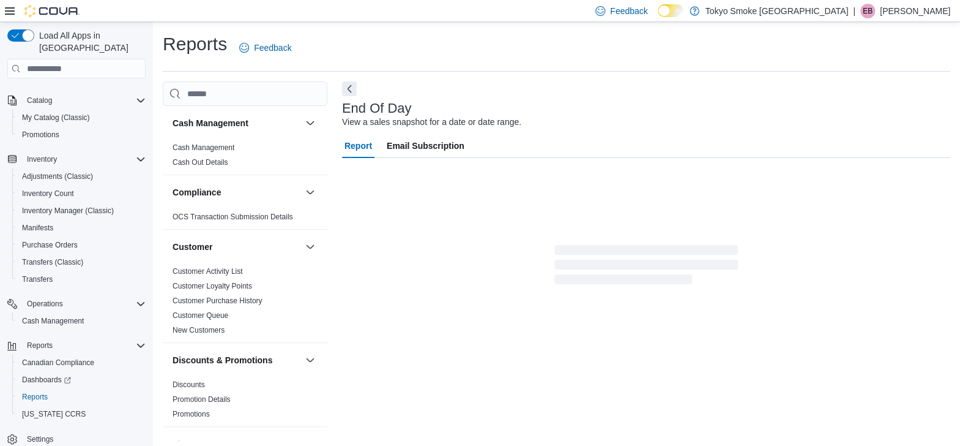
scroll to position [4, 0]
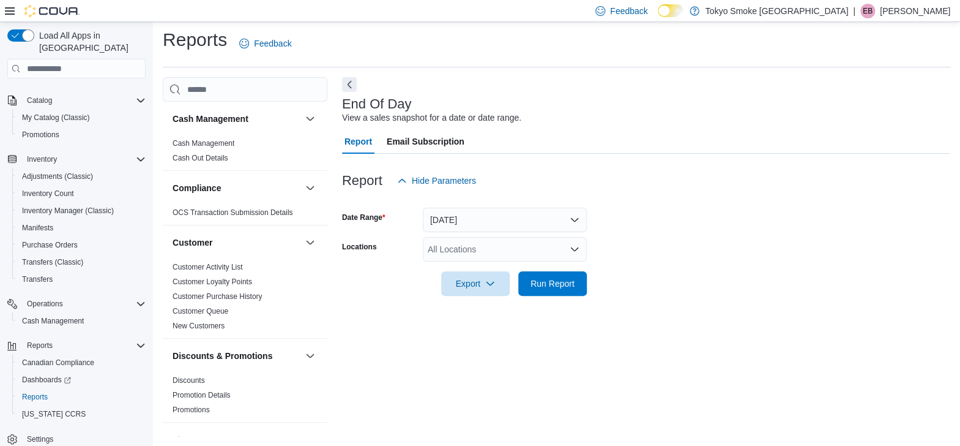
click at [476, 251] on div "All Locations" at bounding box center [505, 249] width 164 height 24
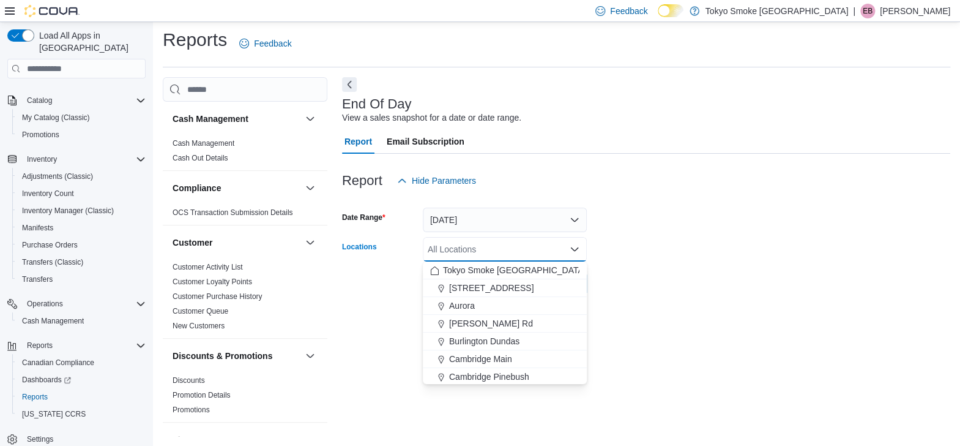
click at [474, 317] on span "[PERSON_NAME] Rd" at bounding box center [491, 323] width 84 height 12
click at [624, 250] on form "Date Range [DATE] Locations [PERSON_NAME] Rd Combo box. Selected. [PERSON_NAME]…" at bounding box center [646, 244] width 608 height 103
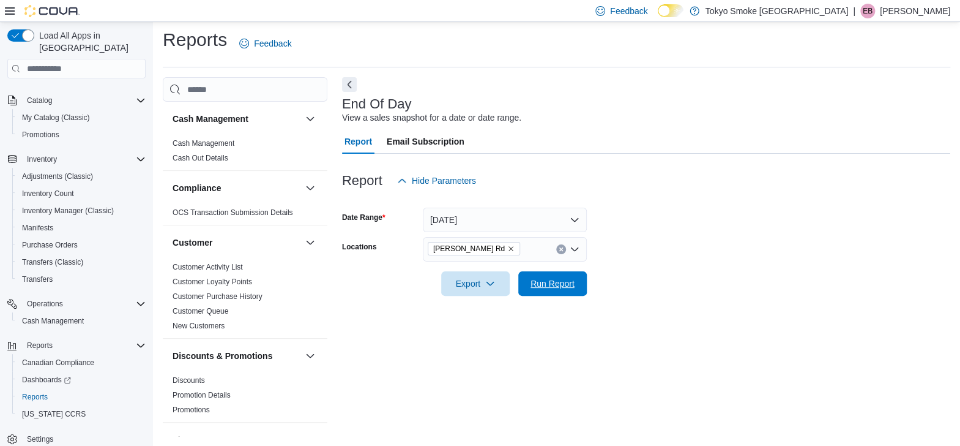
click at [553, 286] on span "Run Report" at bounding box center [553, 283] width 44 height 12
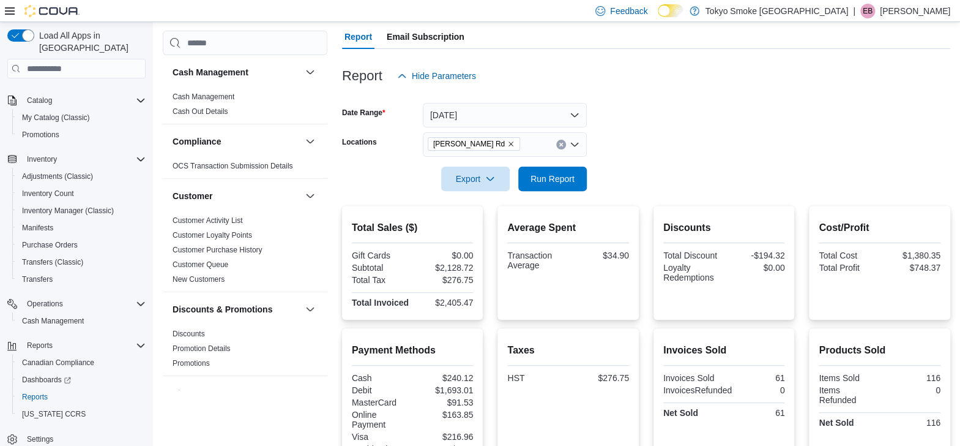
scroll to position [67, 0]
